Goal: Check status: Check status

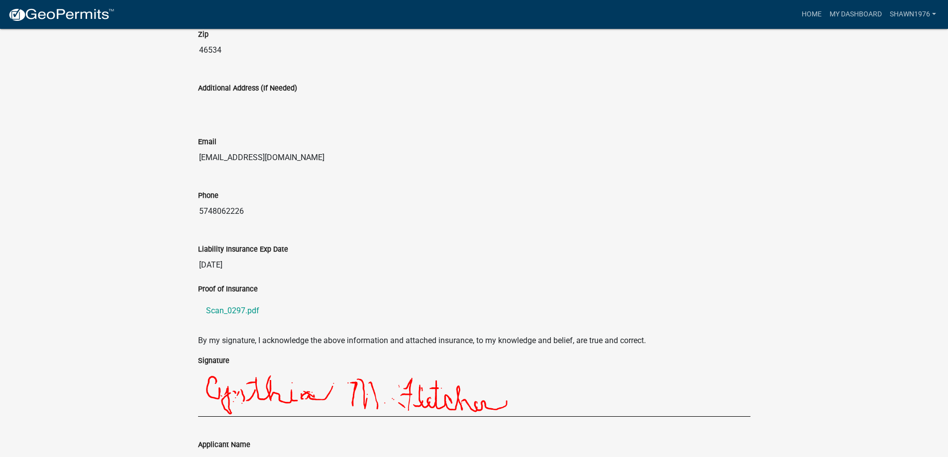
scroll to position [828, 0]
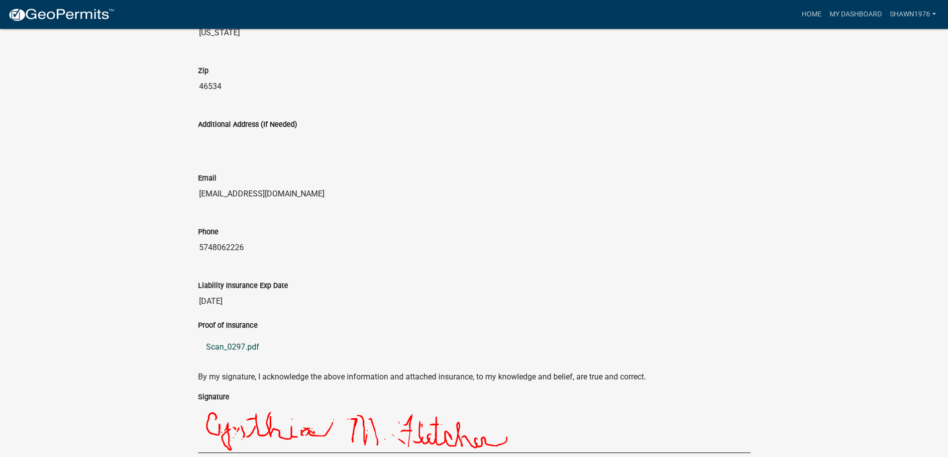
click at [226, 350] on link "Scan_0297.pdf" at bounding box center [474, 347] width 552 height 24
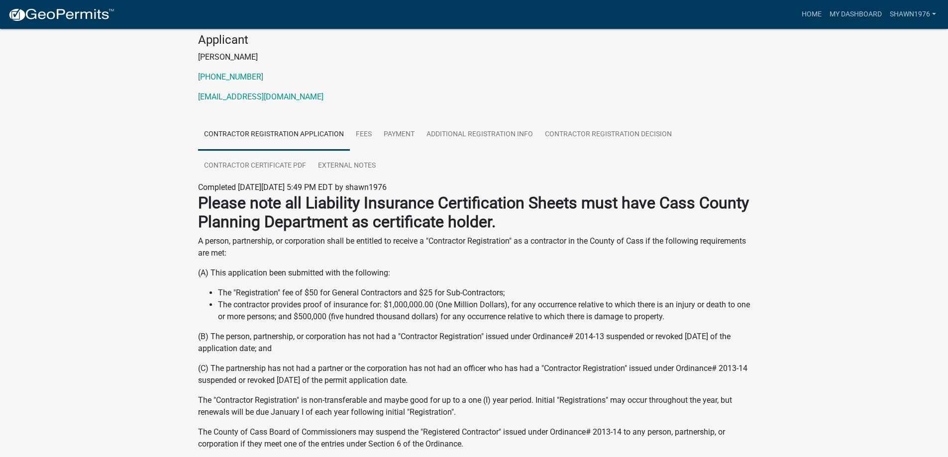
scroll to position [99, 0]
click at [403, 133] on link "Payment" at bounding box center [399, 134] width 43 height 32
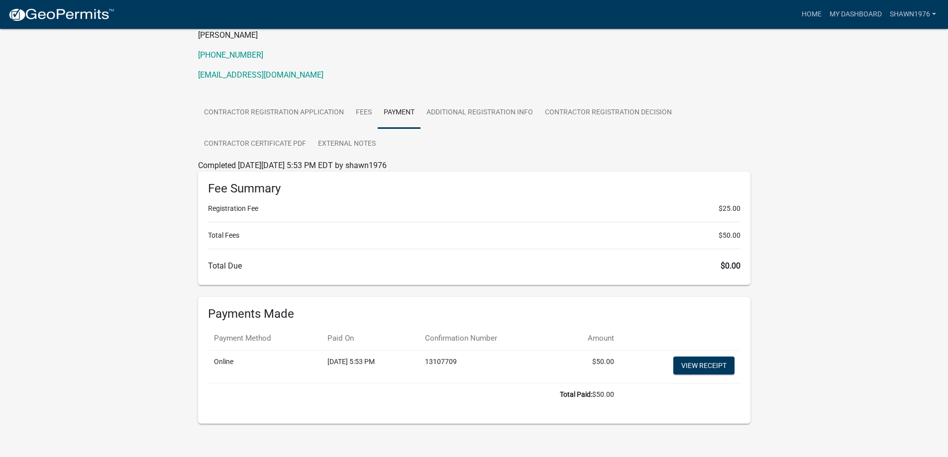
scroll to position [129, 0]
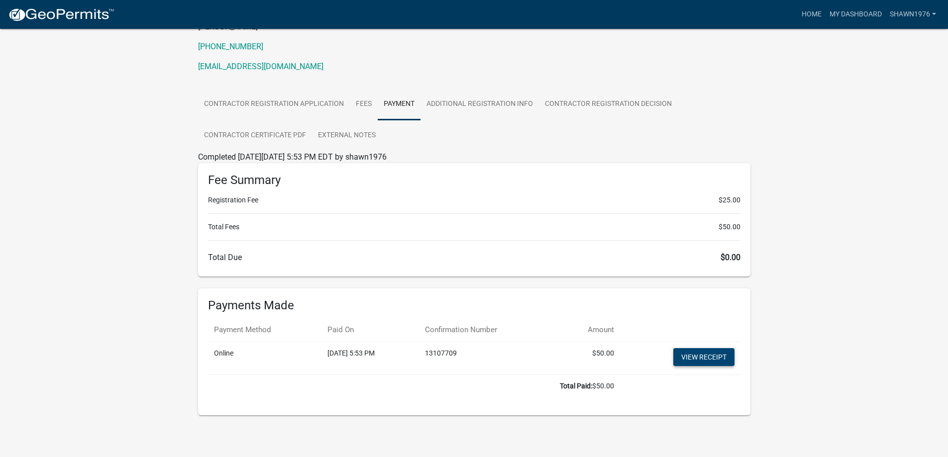
click at [682, 361] on link "View receipt" at bounding box center [703, 357] width 61 height 18
click at [364, 102] on link "Fees" at bounding box center [364, 105] width 28 height 32
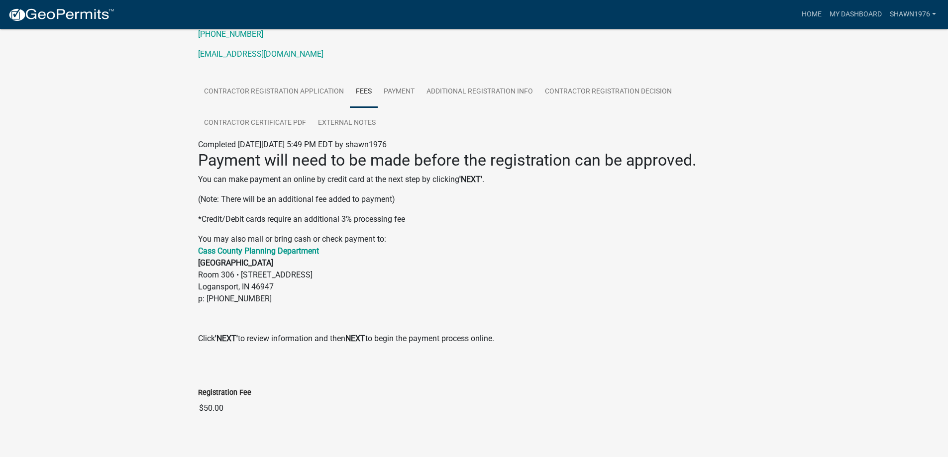
scroll to position [152, 0]
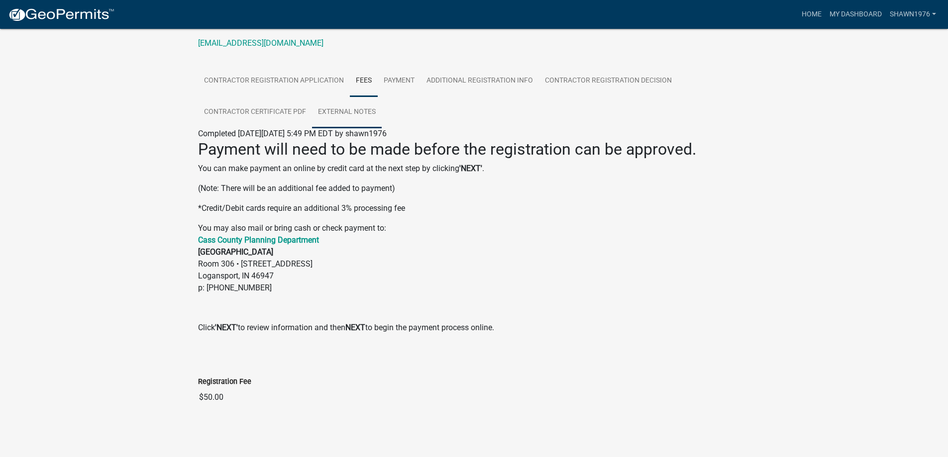
click at [333, 108] on link "External Notes" at bounding box center [347, 112] width 70 height 32
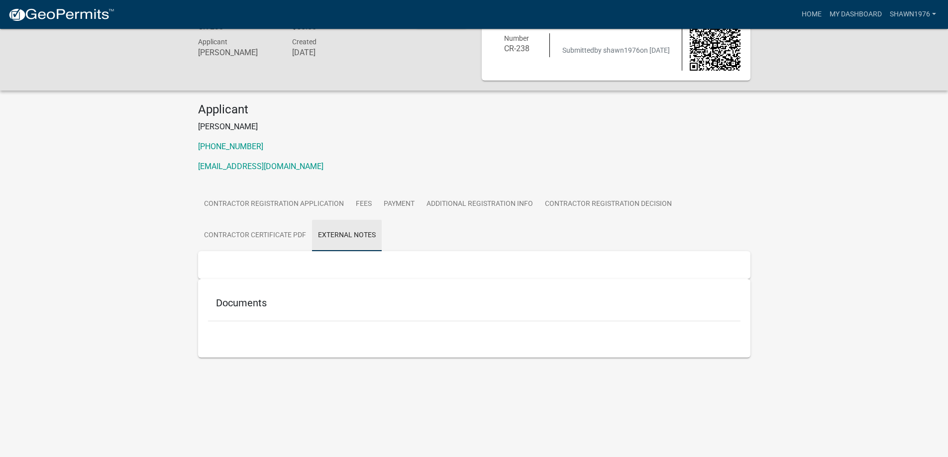
scroll to position [29, 0]
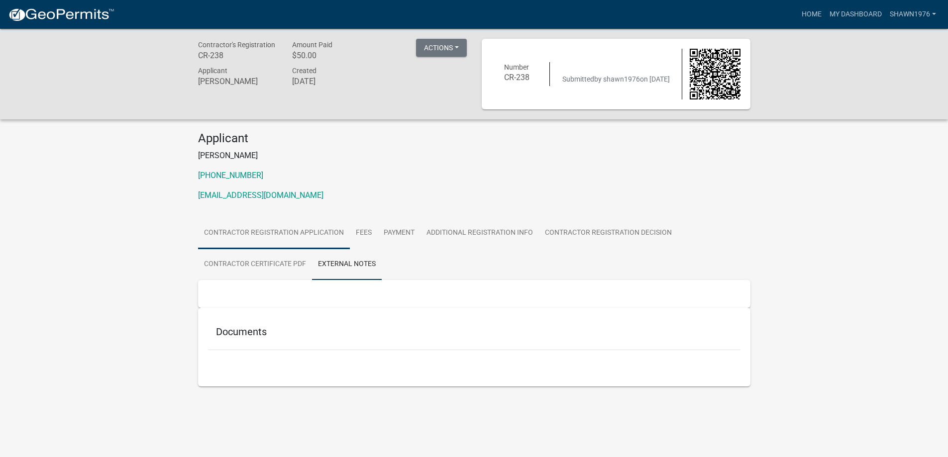
click at [315, 228] on link "Contractor Registration Application" at bounding box center [274, 233] width 152 height 32
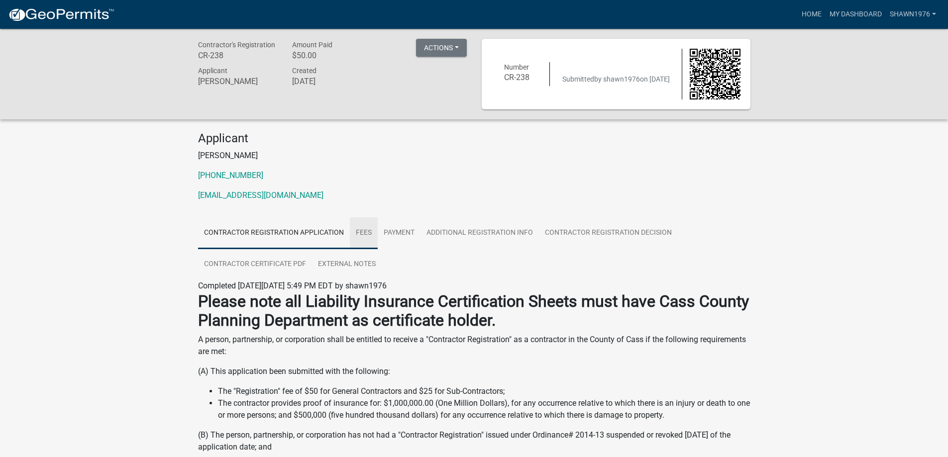
click at [359, 231] on link "Fees" at bounding box center [364, 233] width 28 height 32
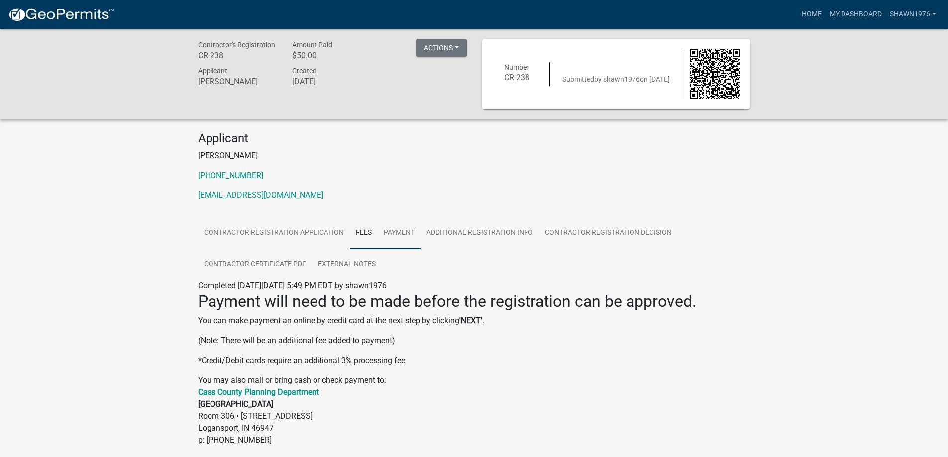
click at [389, 232] on link "Payment" at bounding box center [399, 233] width 43 height 32
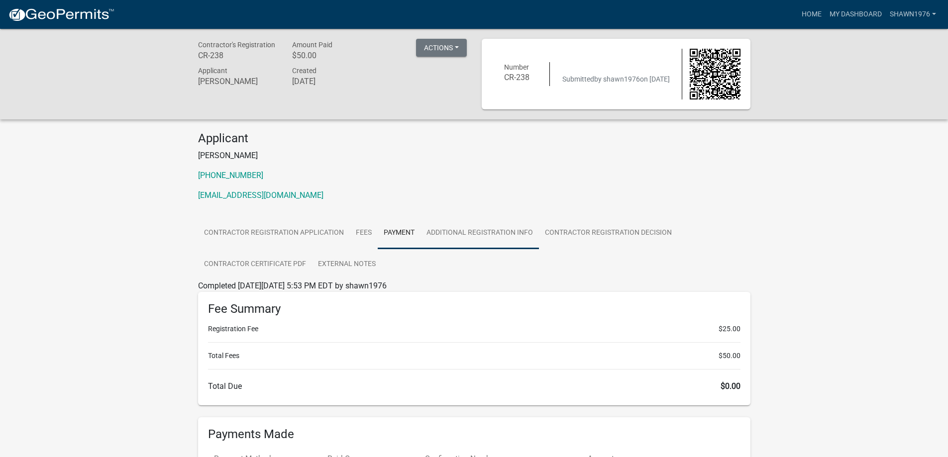
click at [484, 231] on link "Additional Registration Info" at bounding box center [479, 233] width 118 height 32
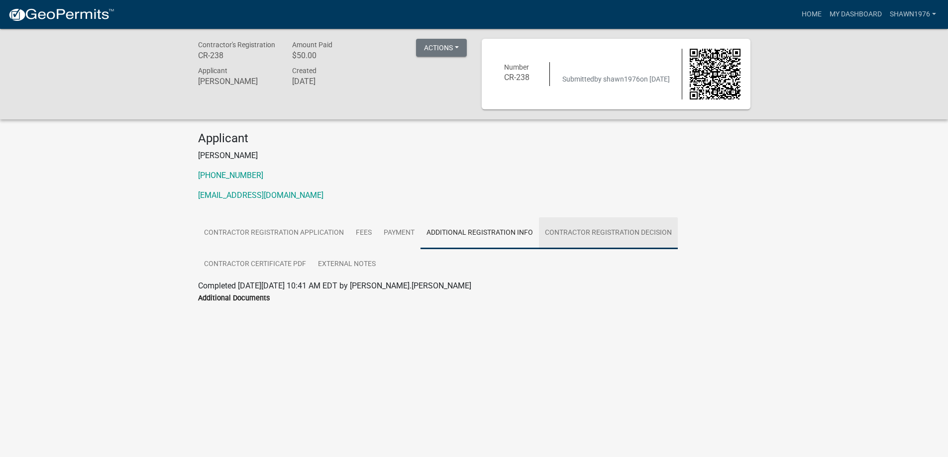
click at [584, 237] on link "Contractor Registration Decision" at bounding box center [608, 233] width 139 height 32
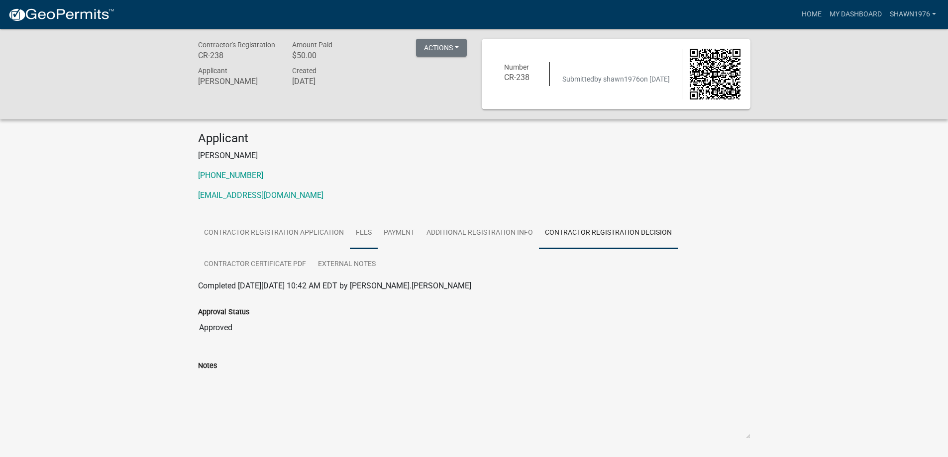
click at [366, 236] on link "Fees" at bounding box center [364, 233] width 28 height 32
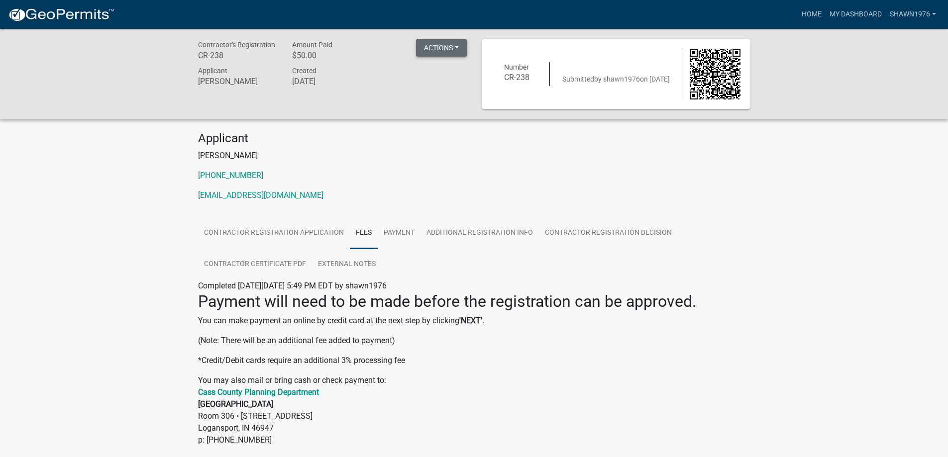
click at [425, 50] on button "Actions" at bounding box center [441, 48] width 51 height 18
click at [446, 75] on link "View receipt" at bounding box center [456, 74] width 80 height 24
